Goal: Find specific page/section

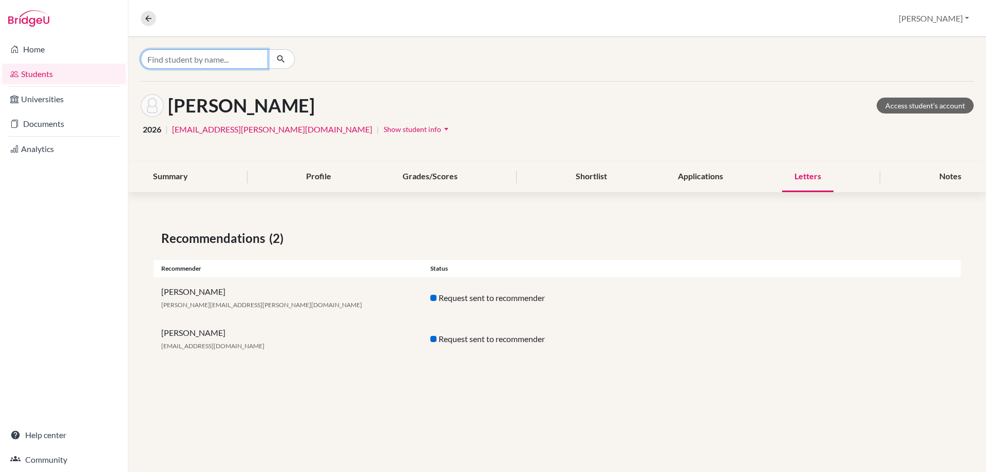
click at [192, 60] on input "Find student by name..." at bounding box center [204, 59] width 127 height 20
type input "[PERSON_NAME]"
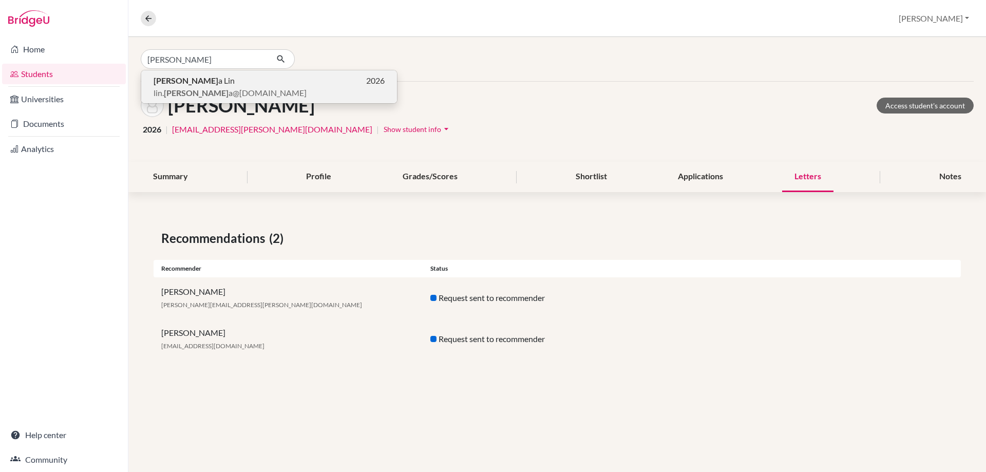
click at [183, 81] on span "[PERSON_NAME]" at bounding box center [194, 80] width 81 height 12
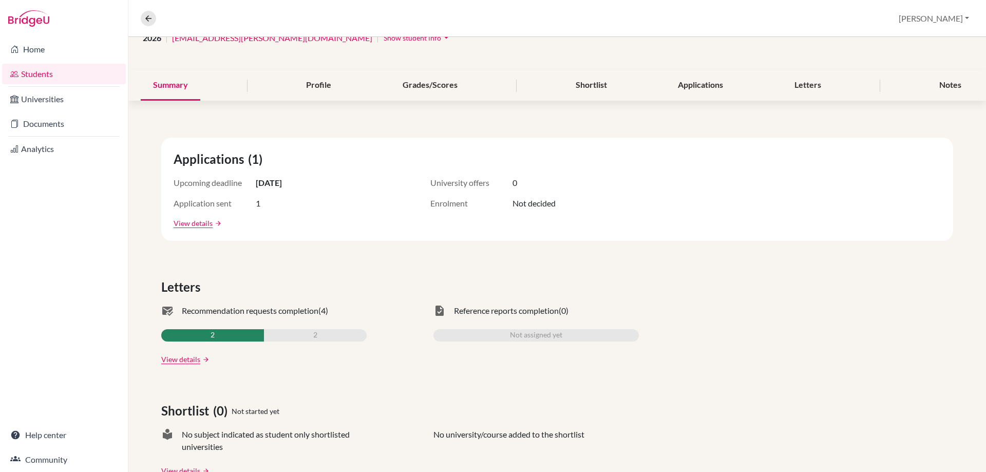
scroll to position [103, 0]
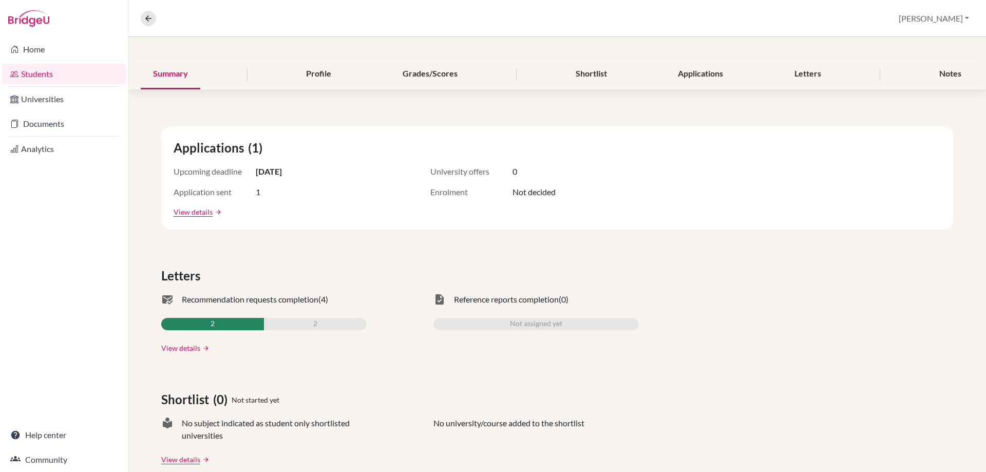
click at [181, 351] on link "View details" at bounding box center [180, 348] width 39 height 11
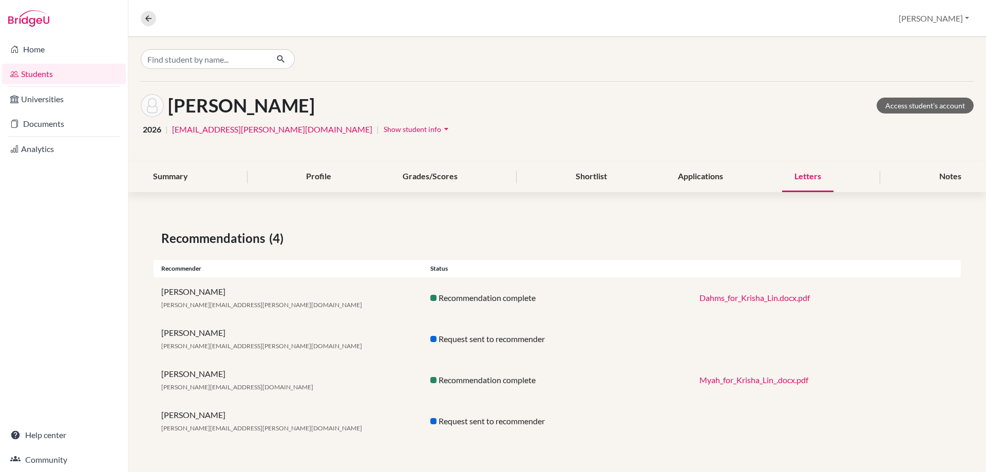
click at [719, 384] on link "Myah_for_Krisha_Lin_.docx.pdf" at bounding box center [753, 380] width 109 height 10
click at [736, 296] on link "Dahms_for_Krisha_Lin.docx.pdf" at bounding box center [754, 298] width 110 height 10
